Goal: Transaction & Acquisition: Subscribe to service/newsletter

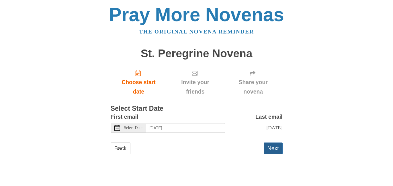
click at [271, 150] on button "Next" at bounding box center [272, 149] width 19 height 12
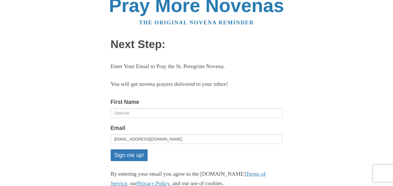
scroll to position [71, 0]
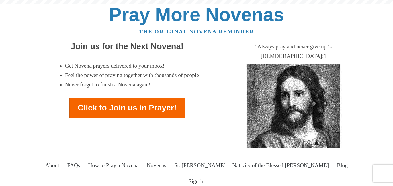
scroll to position [473, 0]
